Goal: Information Seeking & Learning: Learn about a topic

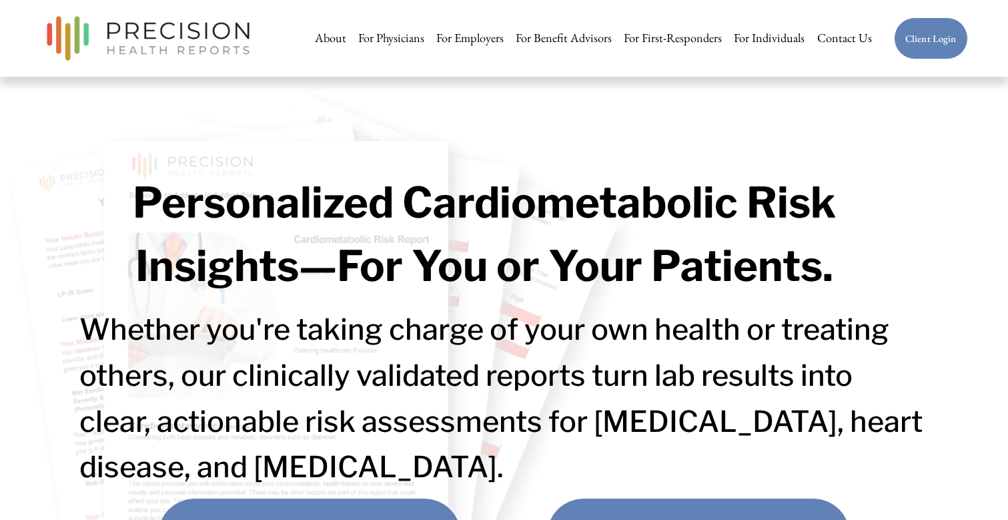
click at [466, 39] on link "For Employers" at bounding box center [469, 38] width 67 height 27
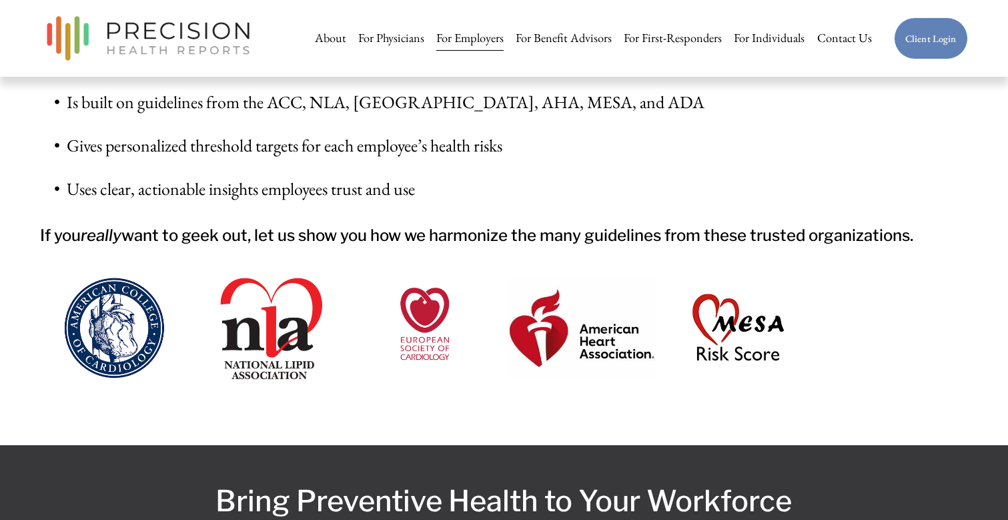
scroll to position [3613, 0]
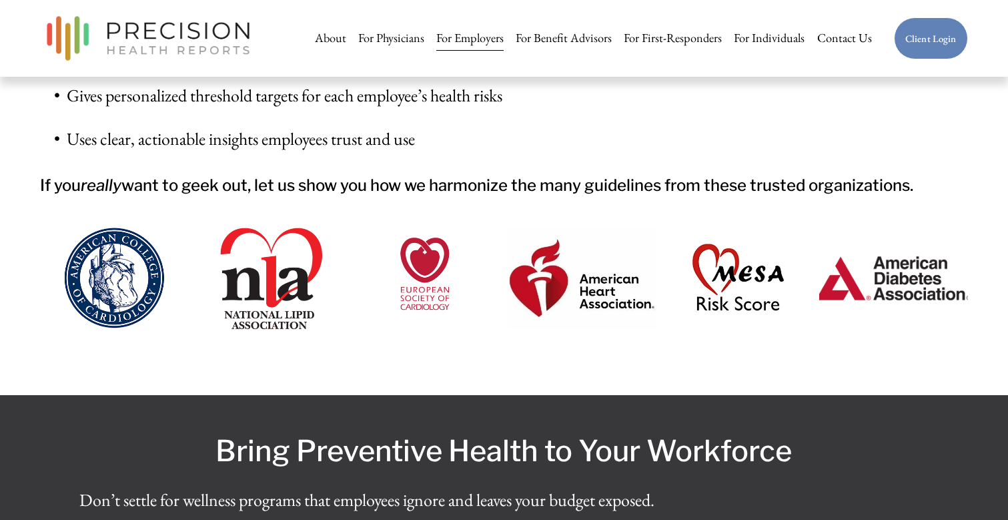
click at [375, 46] on link "For Physicians" at bounding box center [391, 38] width 66 height 27
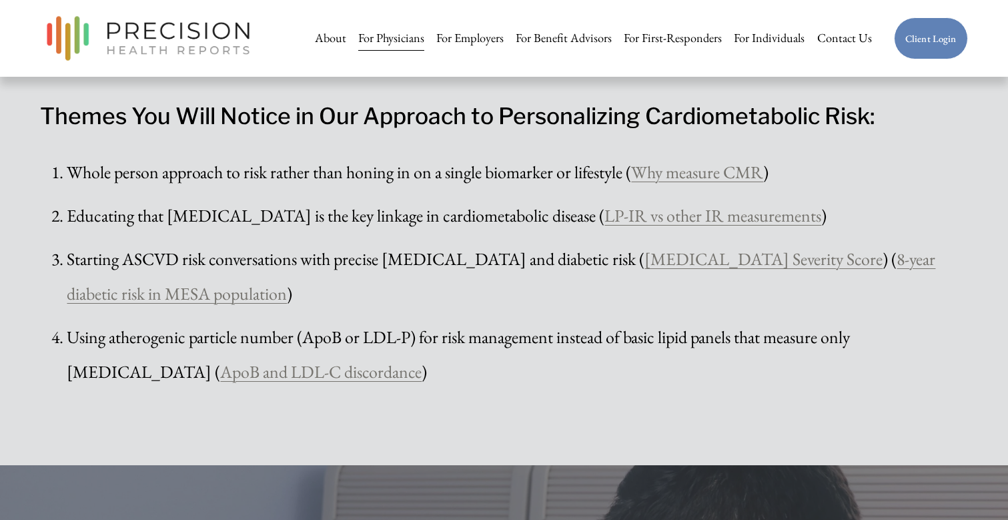
scroll to position [3669, 0]
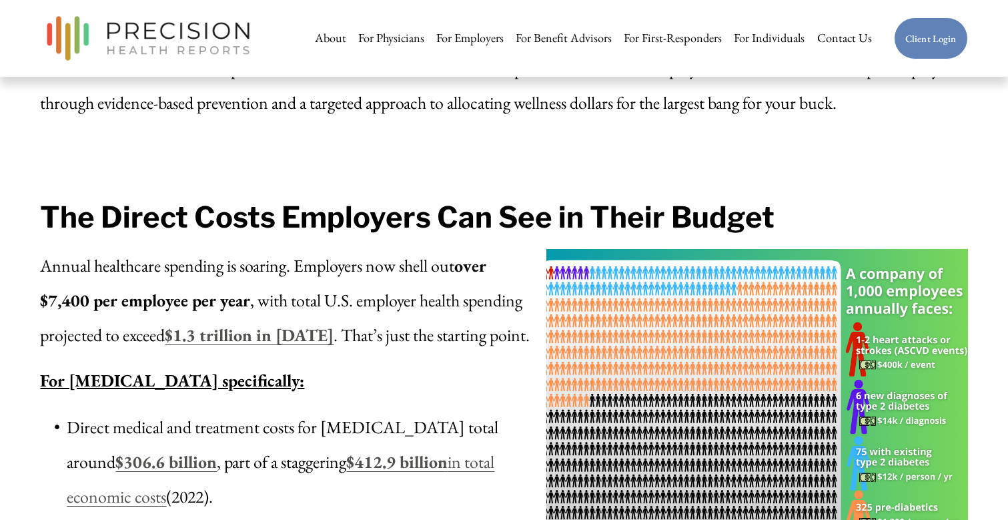
scroll to position [685, 0]
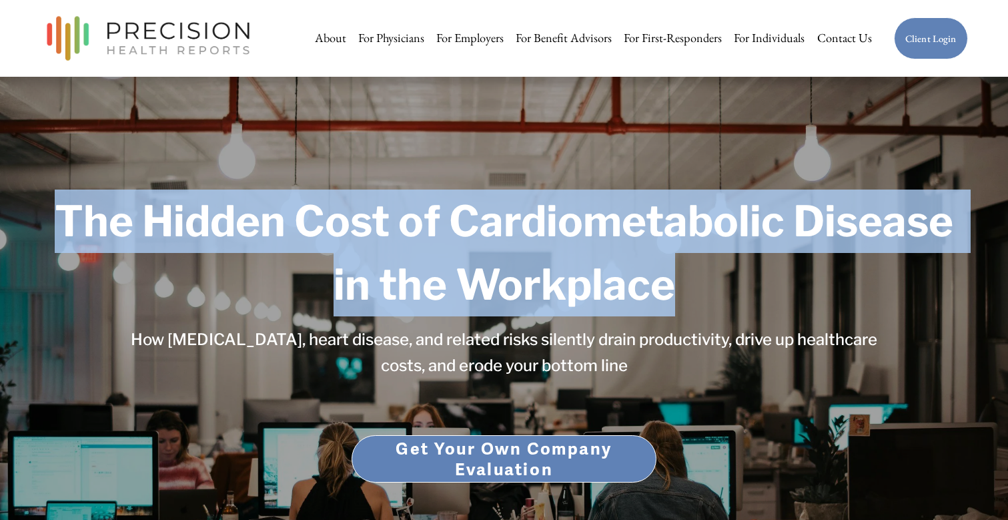
drag, startPoint x: 67, startPoint y: 225, endPoint x: 670, endPoint y: 300, distance: 607.1
click at [670, 300] on strong "The Hidden Cost of Cardiometabolic Disease in the Workplace" at bounding box center [508, 252] width 907 height 115
copy strong "The Hidden Cost of Cardiometabolic Disease in the Workplace"
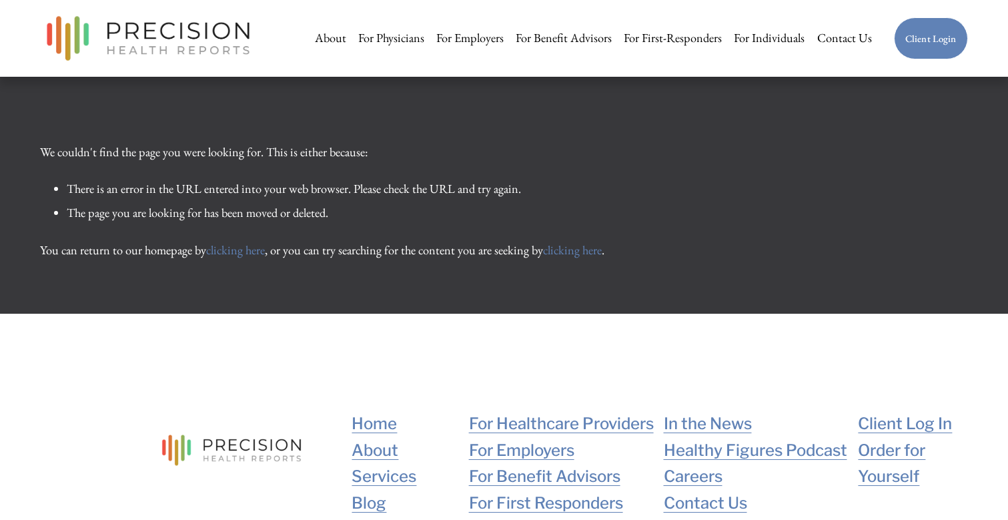
click at [448, 32] on link "For Employers" at bounding box center [469, 38] width 67 height 27
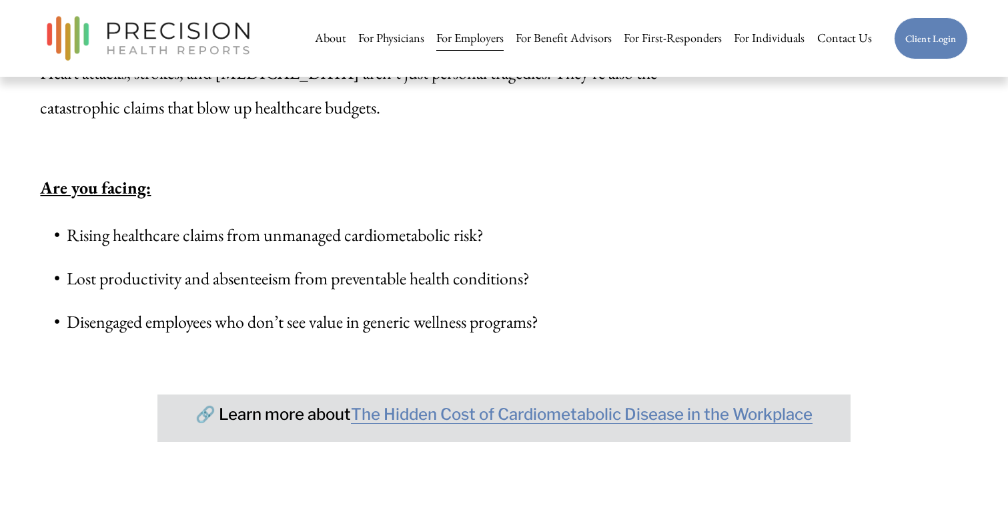
scroll to position [985, 0]
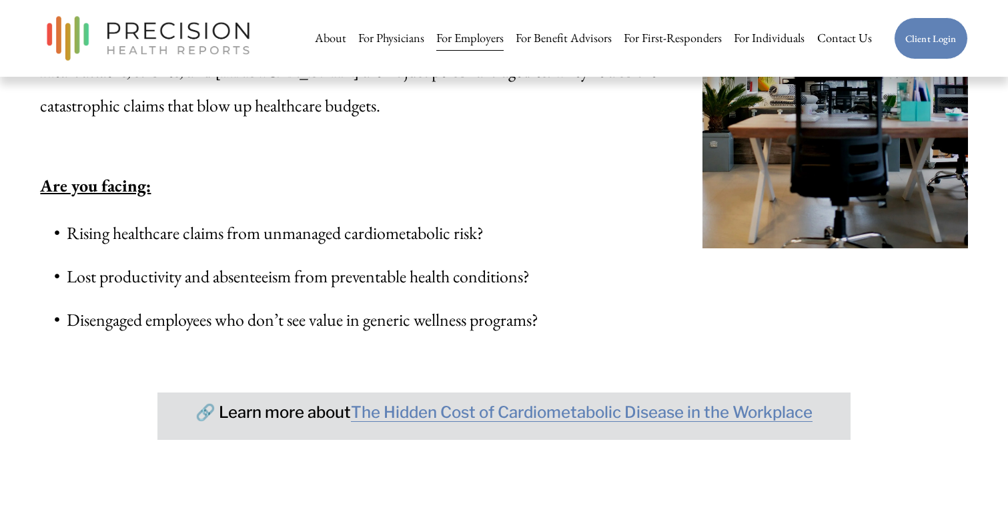
click at [420, 402] on link "The Hidden Cost of Cardiometabolic Disease in the Workplace" at bounding box center [582, 411] width 462 height 19
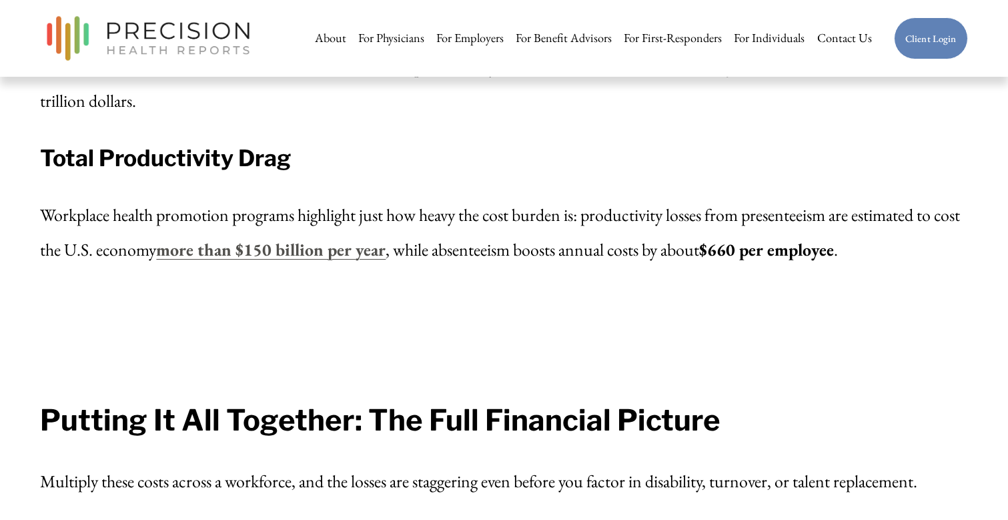
scroll to position [2048, 0]
